Goal: Task Accomplishment & Management: Use online tool/utility

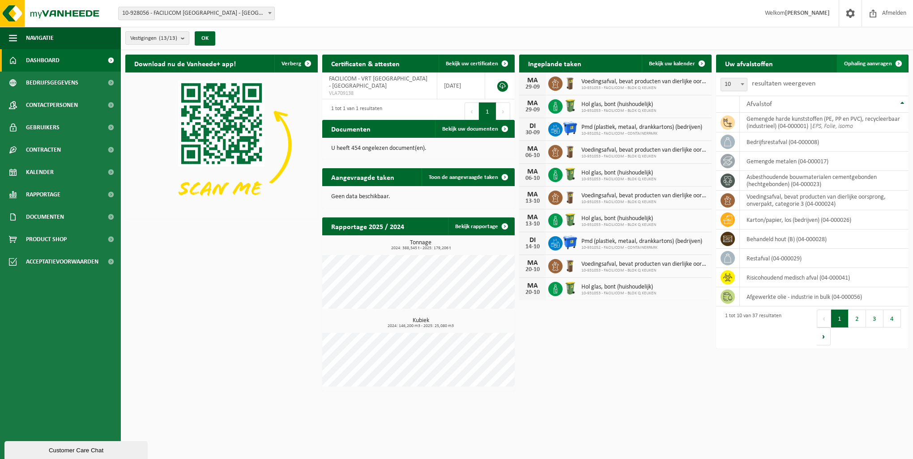
click at [851, 61] on span "Ophaling aanvragen" at bounding box center [868, 64] width 48 height 6
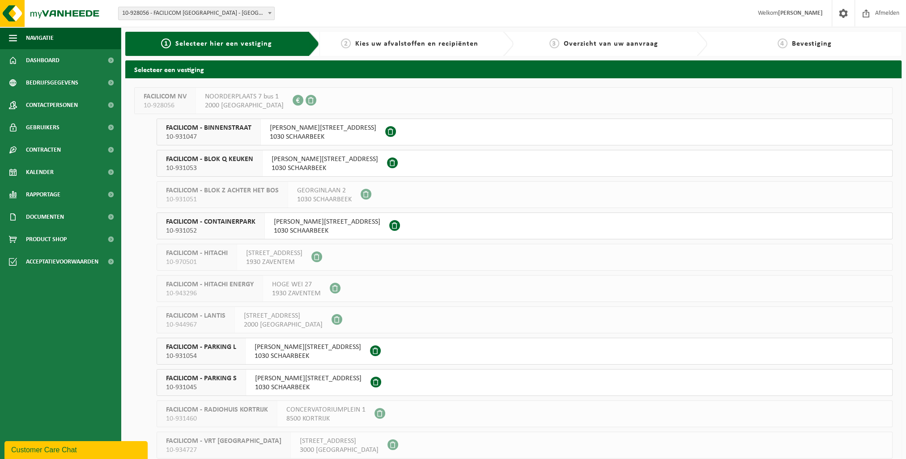
click at [385, 135] on span at bounding box center [390, 131] width 11 height 11
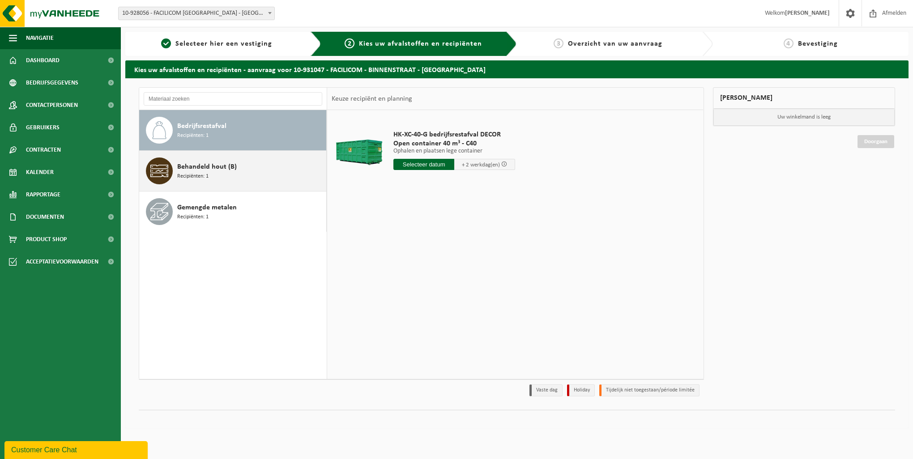
click at [245, 181] on div "Behandeld hout (B) Recipiënten: 1" at bounding box center [250, 170] width 147 height 27
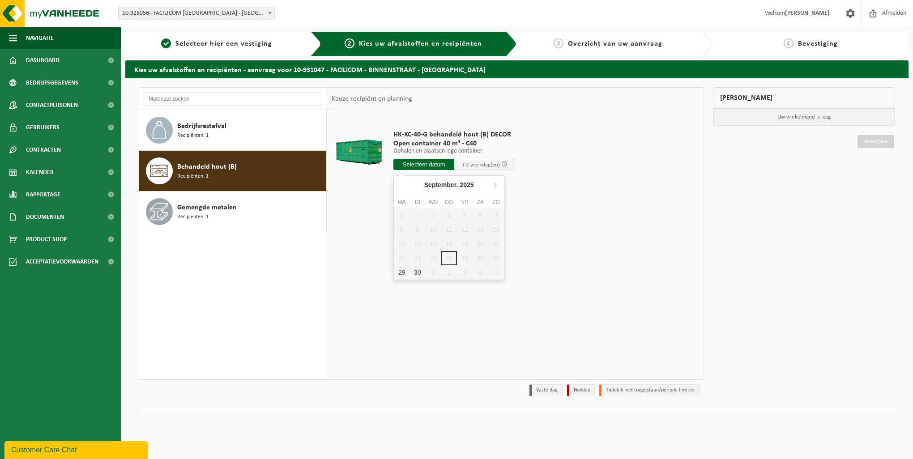
click at [442, 165] on input "text" at bounding box center [423, 164] width 61 height 11
click at [403, 269] on div "29" at bounding box center [402, 272] width 16 height 14
type input "Van 2025-09-29"
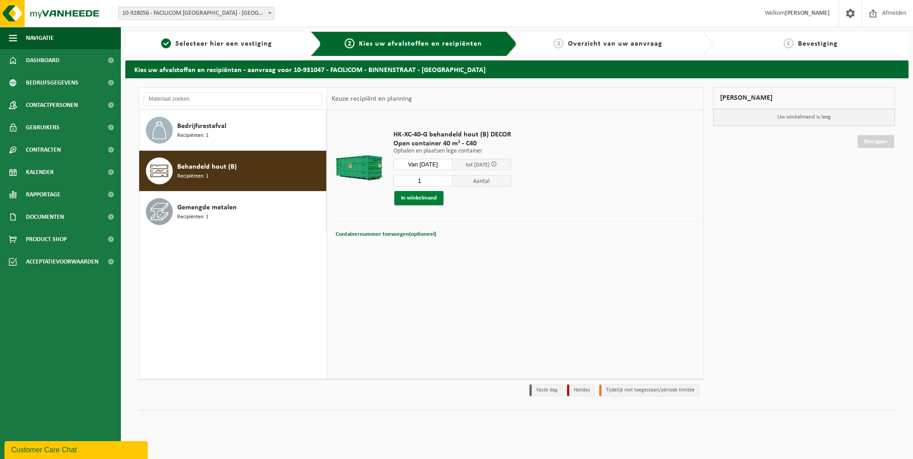
click at [435, 199] on button "In winkelmand" at bounding box center [418, 198] width 49 height 14
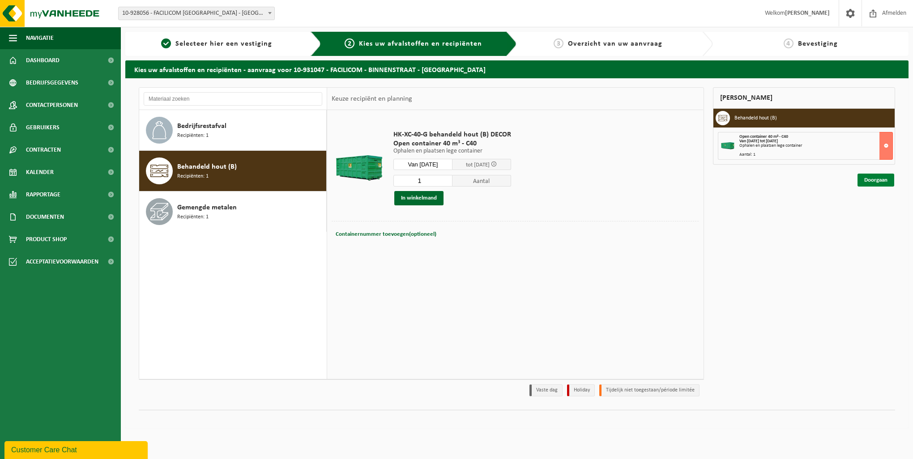
click at [871, 178] on link "Doorgaan" at bounding box center [875, 180] width 37 height 13
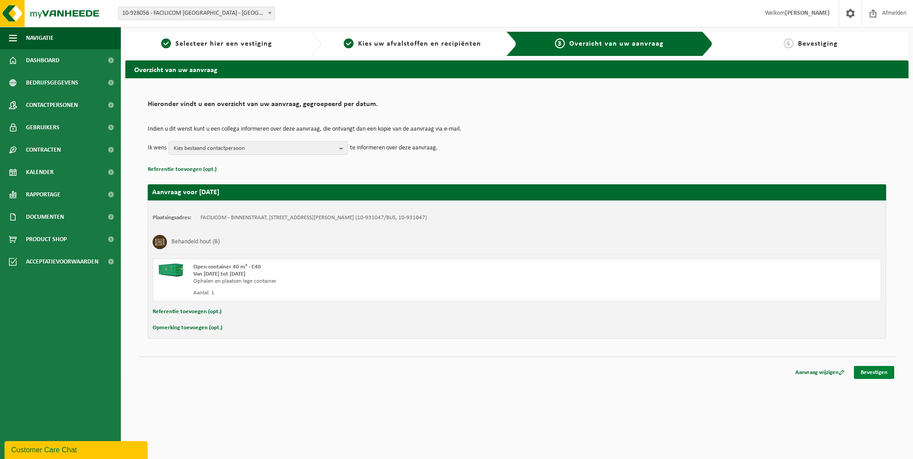
click at [889, 373] on link "Bevestigen" at bounding box center [874, 372] width 40 height 13
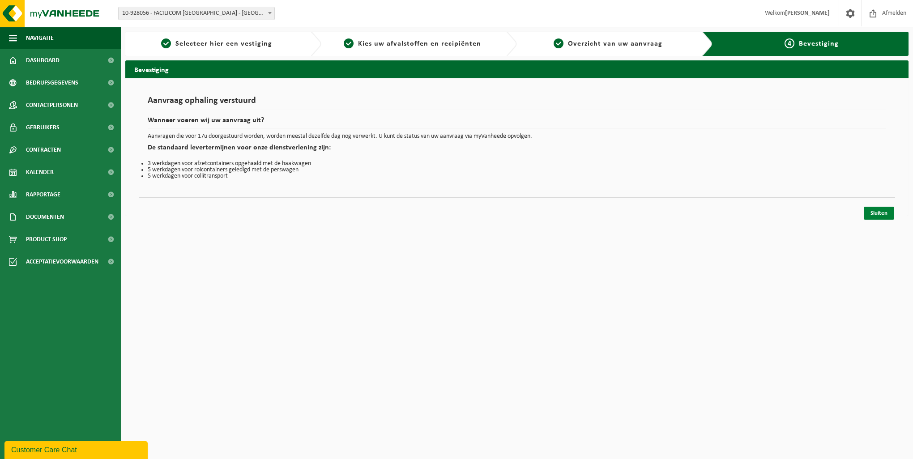
click at [875, 213] on link "Sluiten" at bounding box center [878, 213] width 30 height 13
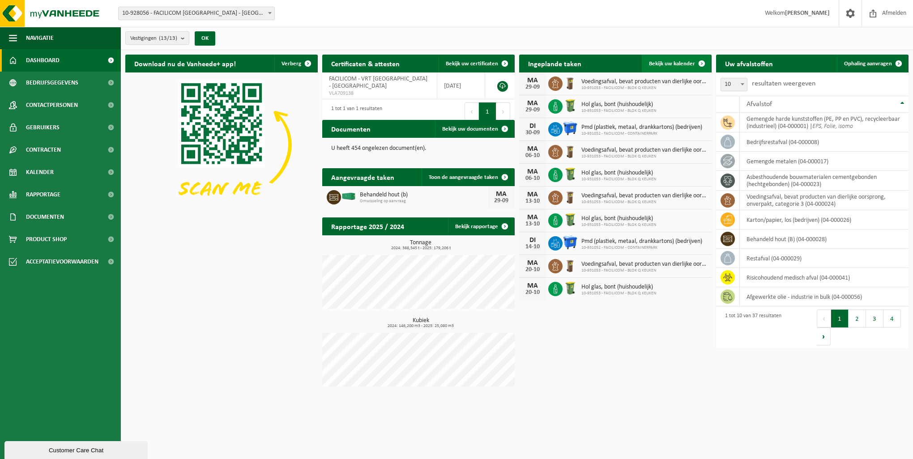
click at [673, 68] on link "Bekijk uw kalender" at bounding box center [676, 64] width 69 height 18
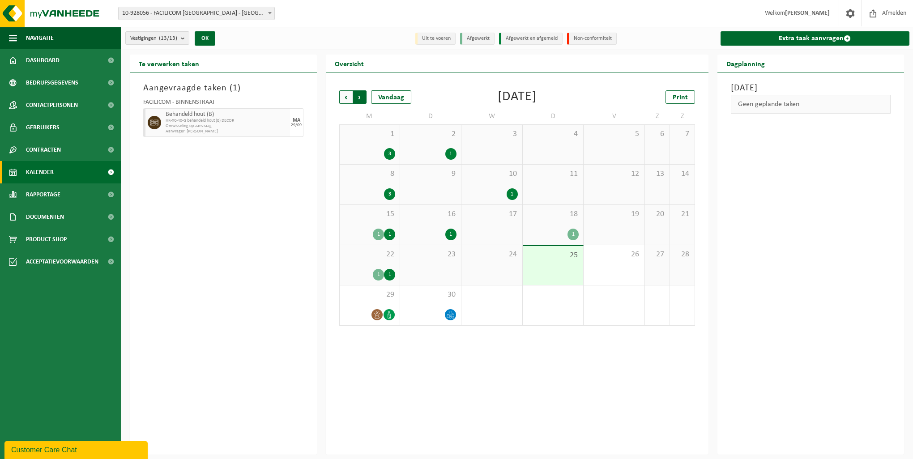
click at [339, 98] on span "Vorige" at bounding box center [345, 96] width 13 height 13
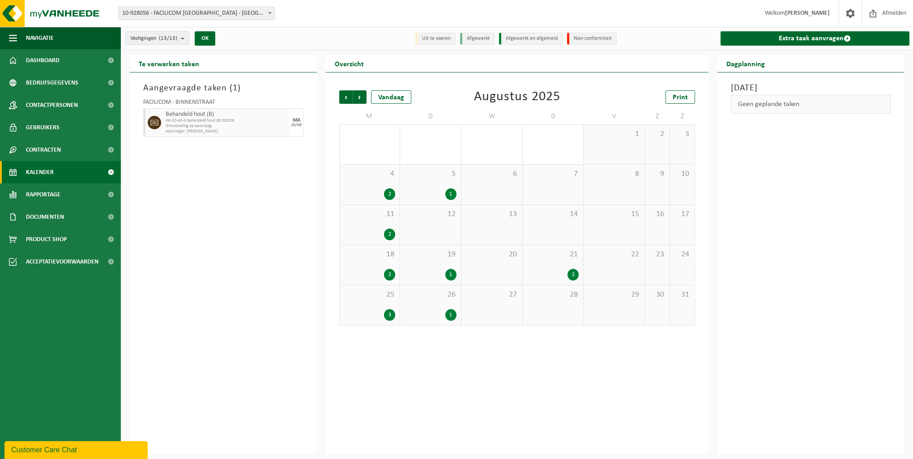
click at [454, 316] on div "1" at bounding box center [450, 315] width 11 height 12
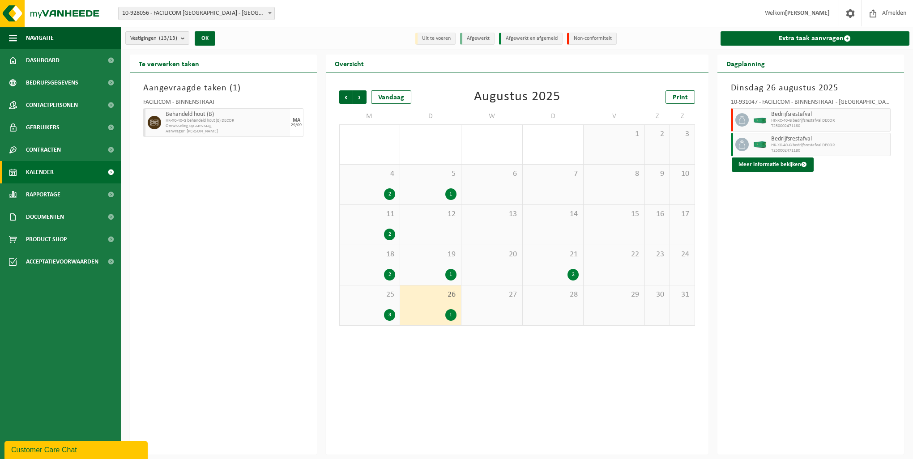
click at [387, 305] on div "25 3" at bounding box center [370, 305] width 60 height 40
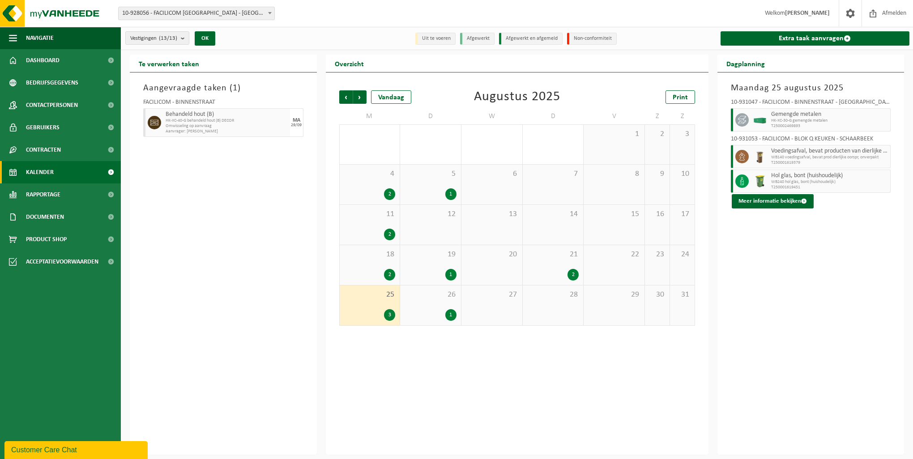
click at [447, 306] on div "26 1" at bounding box center [430, 305] width 61 height 40
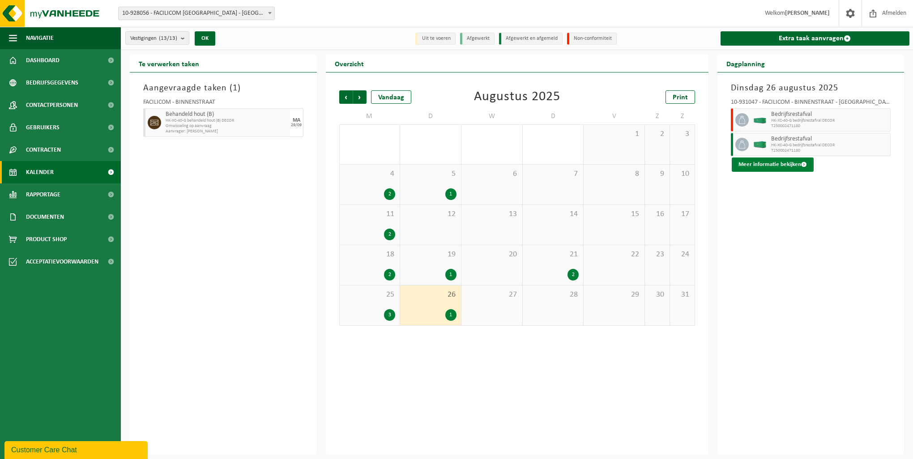
click at [791, 165] on button "Meer informatie bekijken" at bounding box center [772, 164] width 82 height 14
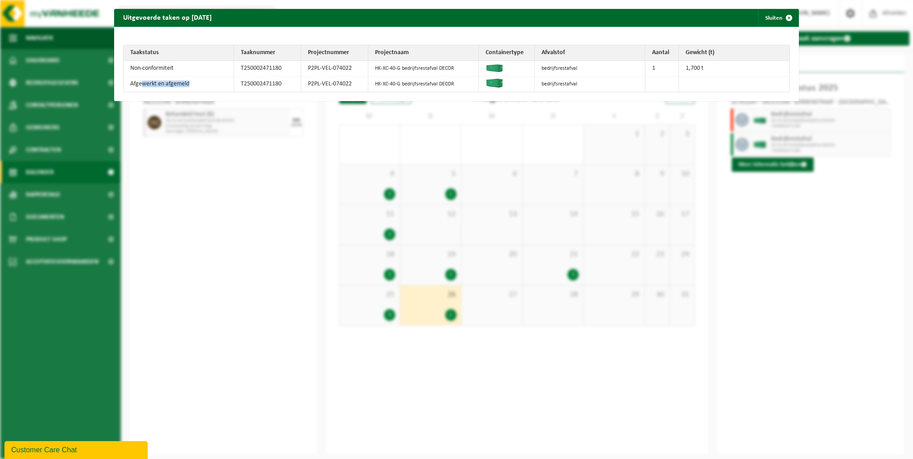
drag, startPoint x: 141, startPoint y: 80, endPoint x: 191, endPoint y: 82, distance: 50.2
click at [191, 82] on td "Afgewerkt en afgemeld" at bounding box center [178, 83] width 110 height 15
drag, startPoint x: 191, startPoint y: 82, endPoint x: 200, endPoint y: 83, distance: 9.0
click at [200, 83] on td "Afgewerkt en afgemeld" at bounding box center [178, 83] width 110 height 15
click at [188, 84] on td "Afgewerkt en afgemeld" at bounding box center [178, 83] width 110 height 15
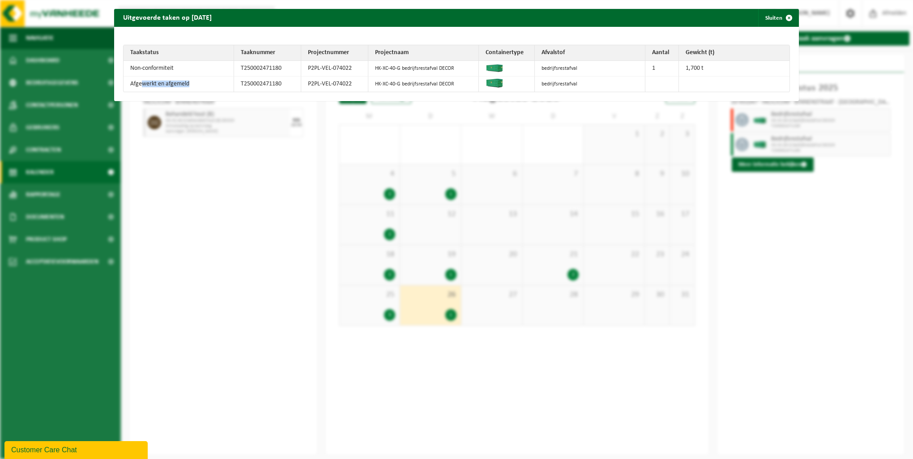
click at [170, 84] on td "Afgewerkt en afgemeld" at bounding box center [178, 83] width 110 height 15
